Goal: Task Accomplishment & Management: Use online tool/utility

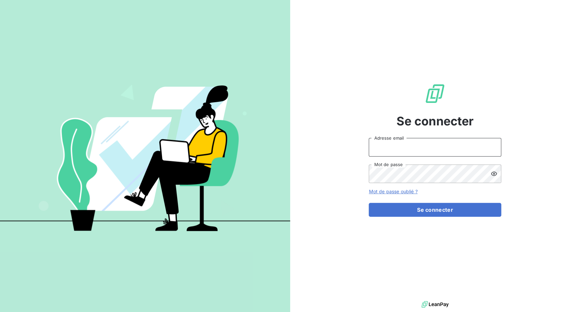
click at [400, 153] on input "Adresse email" at bounding box center [435, 147] width 133 height 19
drag, startPoint x: 394, startPoint y: 149, endPoint x: 423, endPoint y: 150, distance: 28.8
click at [423, 150] on input "admin@3dcelo" at bounding box center [435, 147] width 133 height 19
type input "admin@sonatelmobile"
click at [369, 203] on button "Se connecter" at bounding box center [435, 210] width 133 height 14
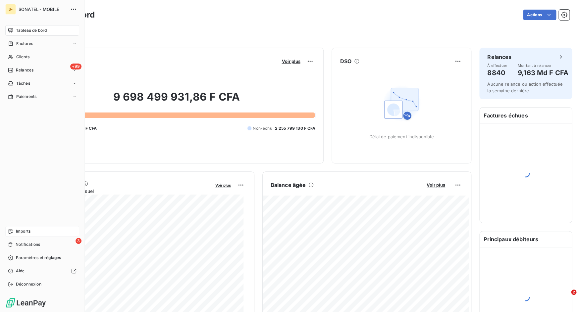
click at [17, 231] on span "Imports" at bounding box center [23, 232] width 15 height 6
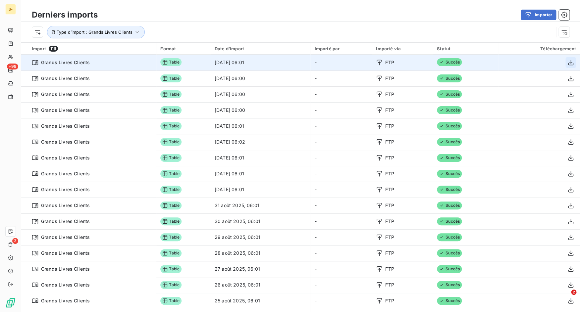
click at [568, 61] on icon "button" at bounding box center [571, 62] width 7 height 7
